Goal: Complete application form

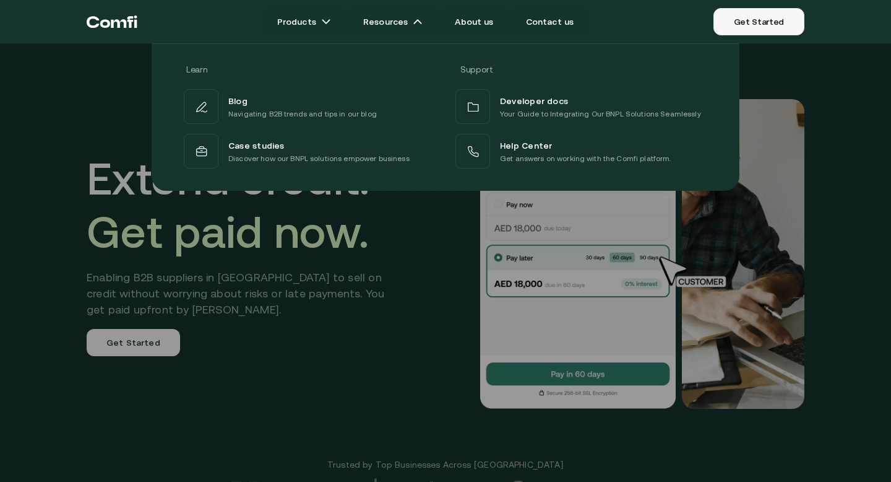
click at [759, 12] on link "Get Started" at bounding box center [759, 21] width 91 height 27
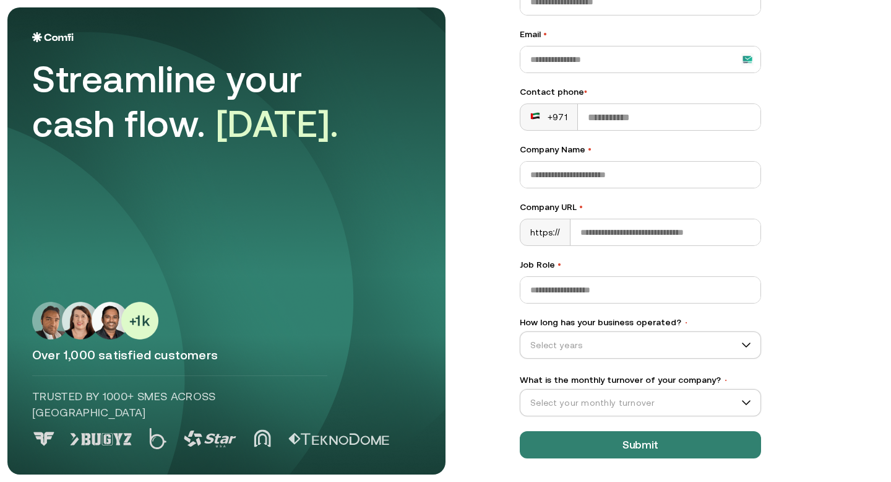
scroll to position [118, 0]
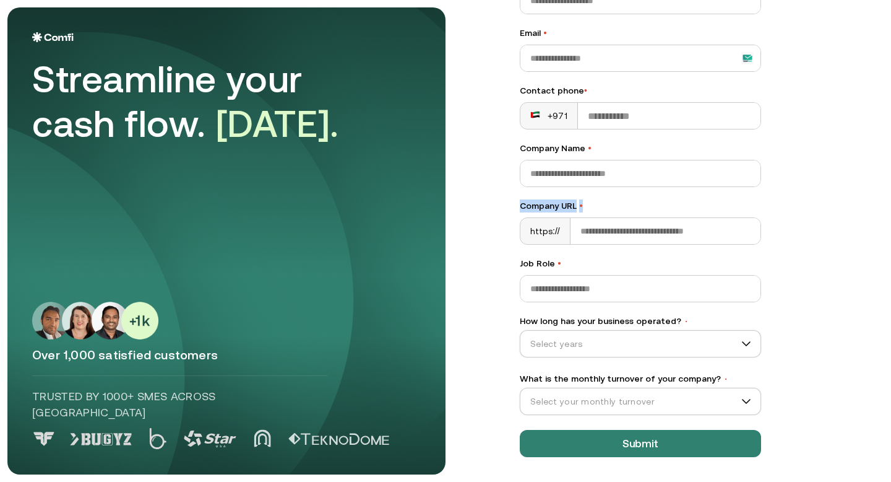
drag, startPoint x: 520, startPoint y: 204, endPoint x: 582, endPoint y: 202, distance: 62.5
click at [582, 202] on label "Company URL •" at bounding box center [640, 205] width 241 height 13
copy label "Company URL •"
click at [704, 225] on input "Company URL •" at bounding box center [666, 231] width 190 height 26
click at [535, 324] on label "How long has your business operated? •" at bounding box center [640, 320] width 241 height 13
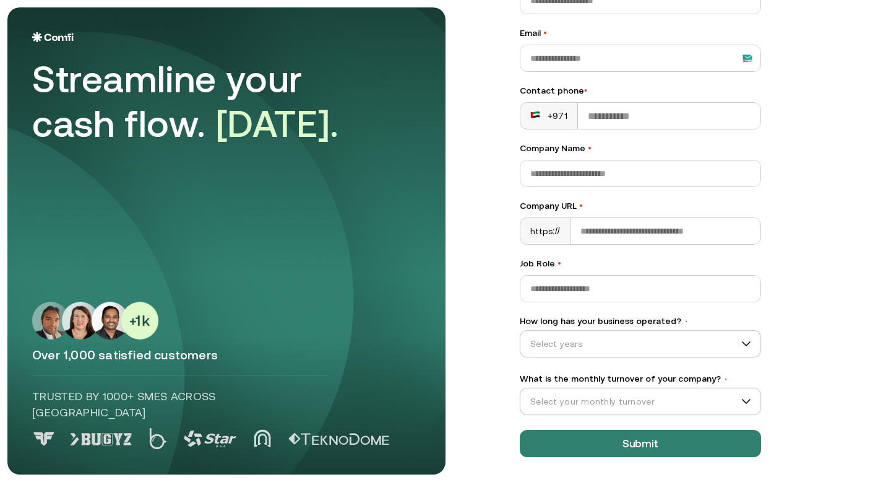
click at [535, 334] on input "How long has your business operated? •" at bounding box center [635, 343] width 229 height 19
click at [535, 324] on label "How long has your business operated? •" at bounding box center [640, 320] width 241 height 13
click at [535, 334] on input "How long has your business operated? •" at bounding box center [635, 343] width 229 height 19
click at [534, 322] on label "How long has your business operated? •" at bounding box center [640, 320] width 241 height 13
click at [534, 334] on input "How long has your business operated? •" at bounding box center [635, 343] width 229 height 19
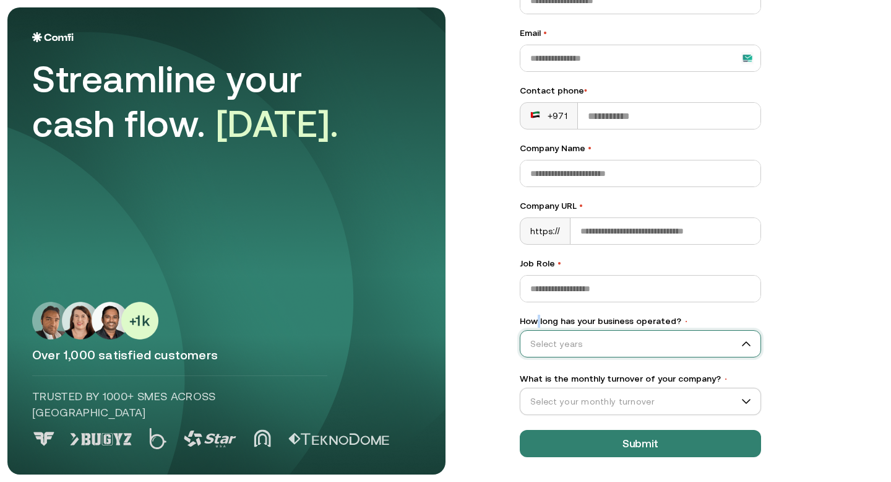
click at [534, 322] on label "How long has your business operated? •" at bounding box center [640, 320] width 241 height 13
click at [534, 334] on input "How long has your business operated? •" at bounding box center [635, 343] width 229 height 19
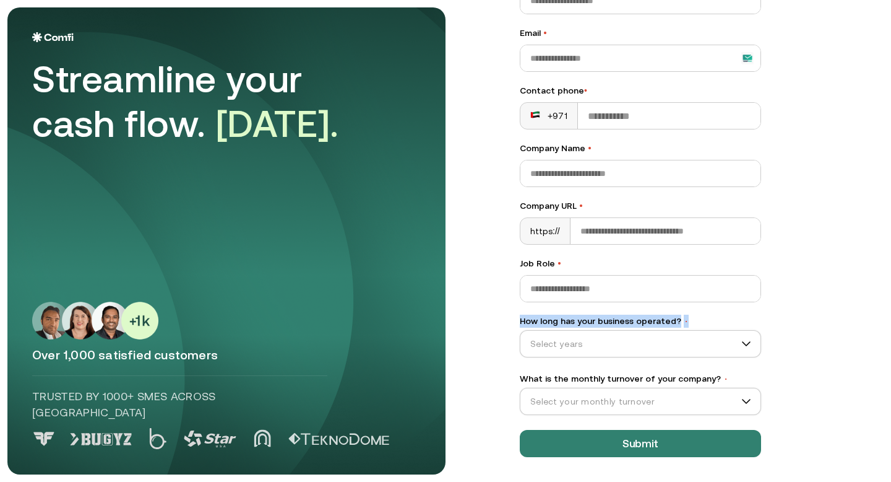
click at [534, 322] on label "How long has your business operated? •" at bounding box center [640, 320] width 241 height 13
click at [534, 334] on input "How long has your business operated? •" at bounding box center [635, 343] width 229 height 19
copy label "How long has your business operated? •"
click at [525, 376] on label "What is the monthly turnover of your company? •" at bounding box center [640, 378] width 241 height 13
click at [525, 392] on input "What is the monthly turnover of your company? •" at bounding box center [635, 401] width 229 height 19
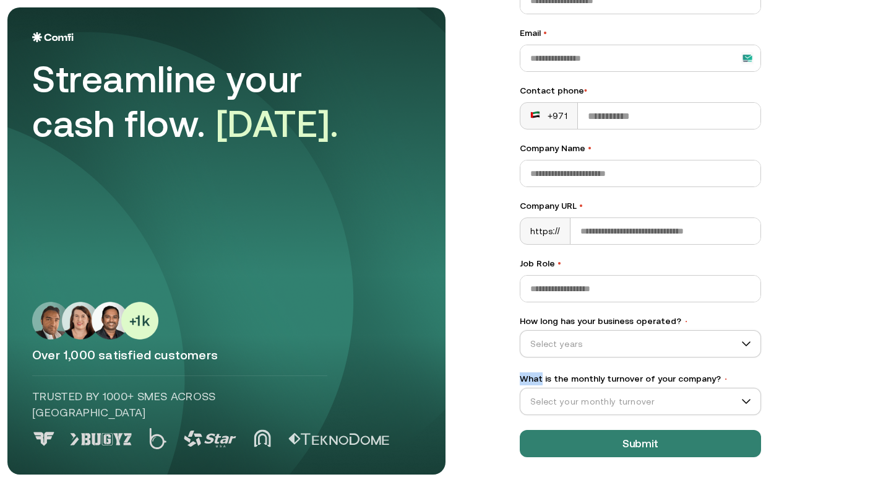
click at [525, 376] on label "What is the monthly turnover of your company? •" at bounding box center [640, 378] width 241 height 13
click at [525, 392] on input "What is the monthly turnover of your company? •" at bounding box center [635, 401] width 229 height 19
click at [525, 376] on label "What is the monthly turnover of your company? •" at bounding box center [640, 378] width 241 height 13
click at [525, 392] on input "What is the monthly turnover of your company? •" at bounding box center [635, 401] width 229 height 19
copy label "What is the monthly turnover of your company? •"
